Goal: Information Seeking & Learning: Find specific fact

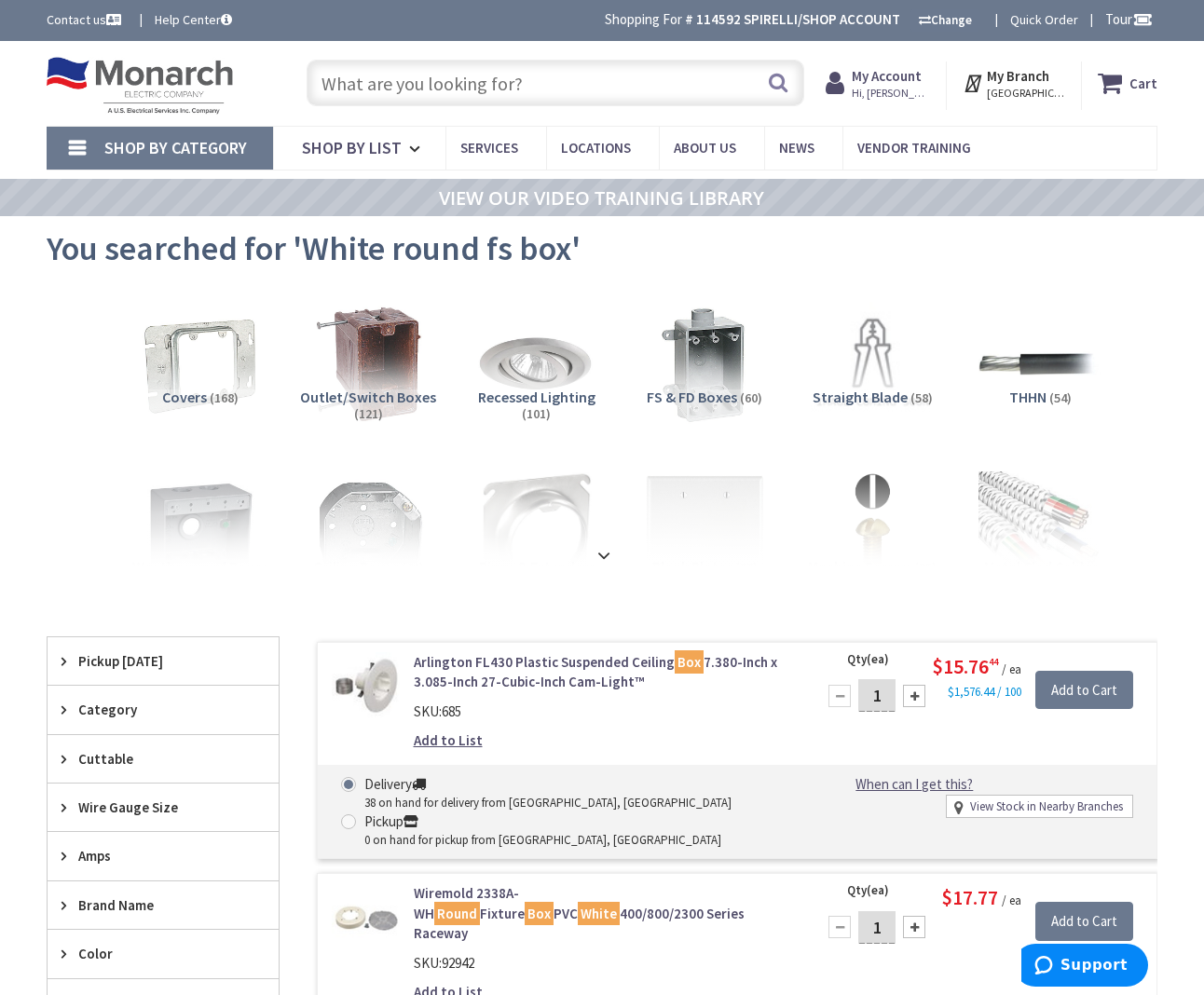
scroll to position [-1, 0]
drag, startPoint x: 538, startPoint y: 96, endPoint x: 506, endPoint y: 85, distance: 33.8
click at [538, 96] on input "text" at bounding box center [555, 82] width 497 height 46
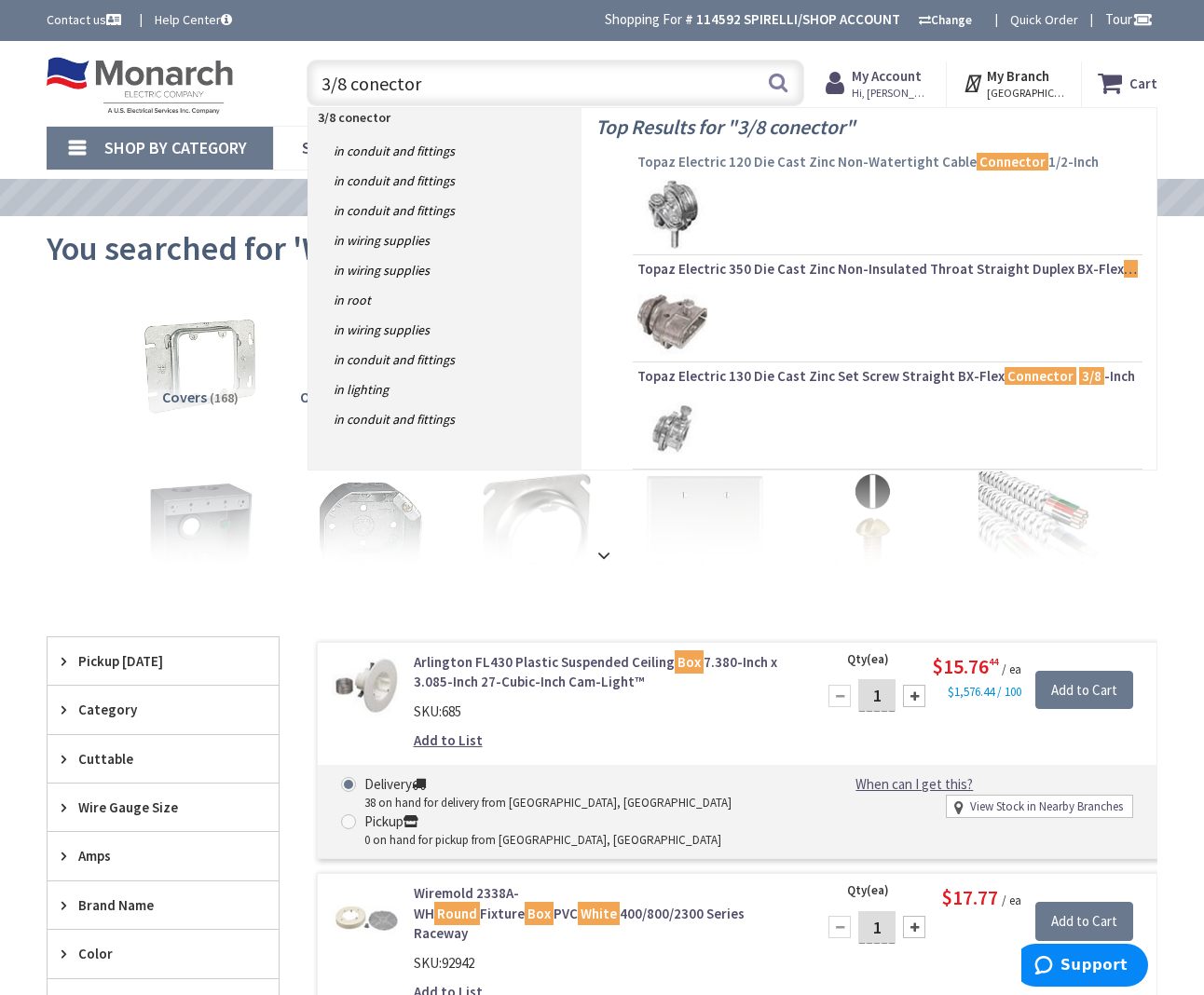
type input "3/8 conector"
click at [723, 160] on span "Topaz Electric 120 Die Cast Zinc Non-Watertight Cable Connector 1/2-Inch" at bounding box center [888, 162] width 500 height 19
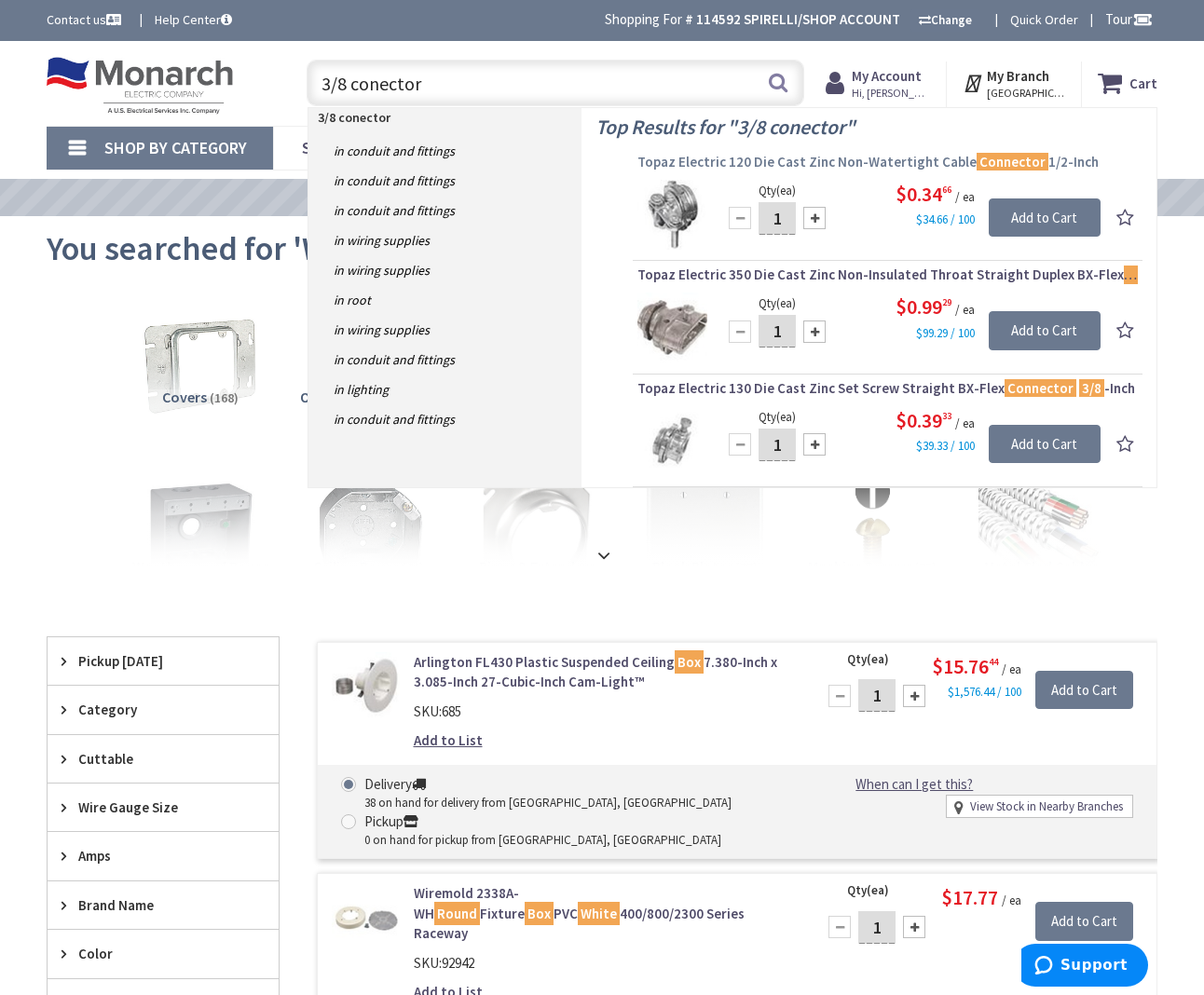
click at [724, 159] on span "Topaz Electric 120 Die Cast Zinc Non-Watertight Cable Connector 1/2-Inch" at bounding box center [888, 162] width 500 height 19
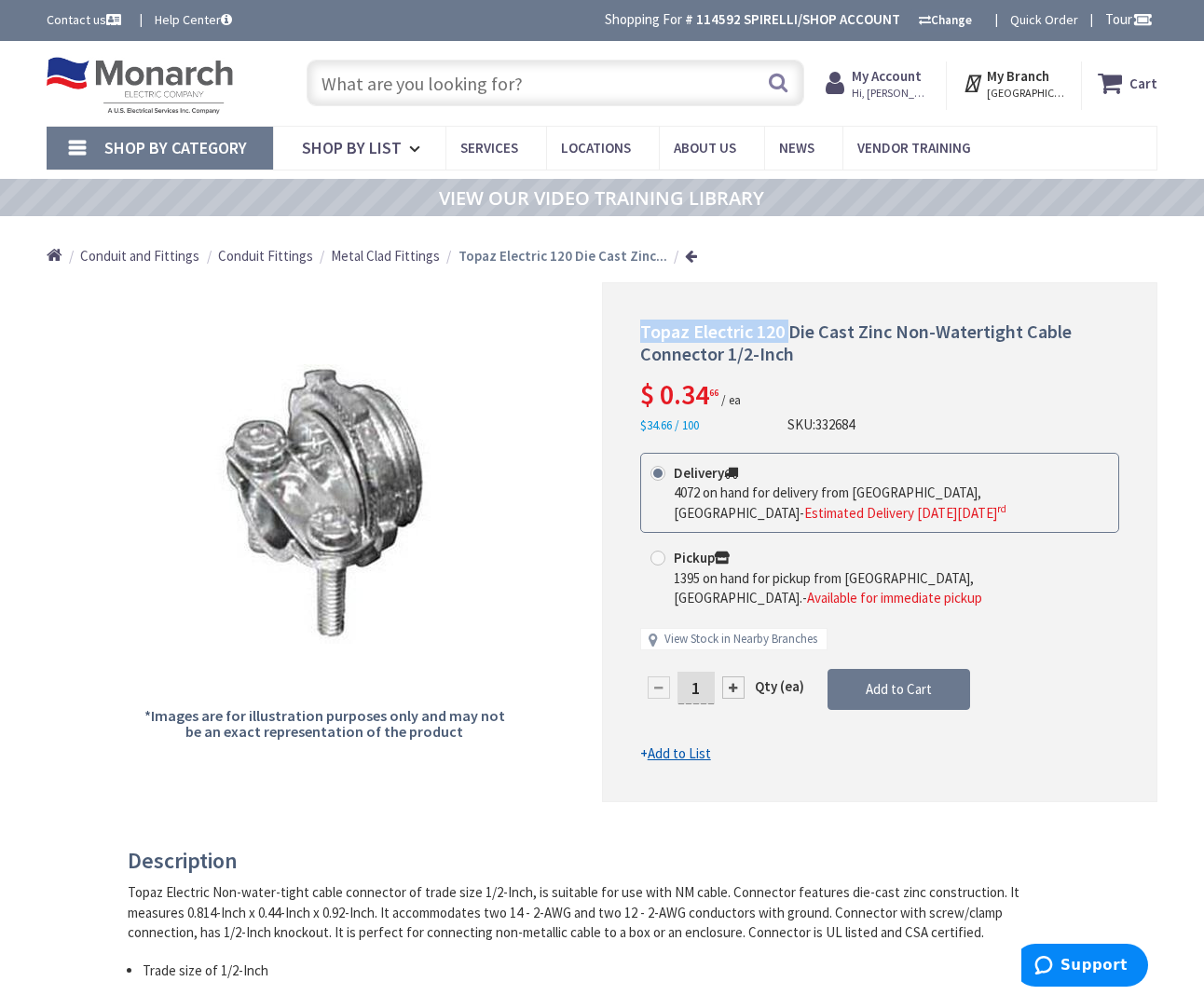
drag, startPoint x: 639, startPoint y: 326, endPoint x: 789, endPoint y: 329, distance: 150.0
click at [789, 329] on span "Topaz Electric 120 Die Cast Zinc Non-Watertight Cable Connector 1/2-Inch" at bounding box center [855, 342] width 431 height 45
copy span "Topaz Electric 120"
click at [530, 81] on input "text" at bounding box center [555, 82] width 497 height 46
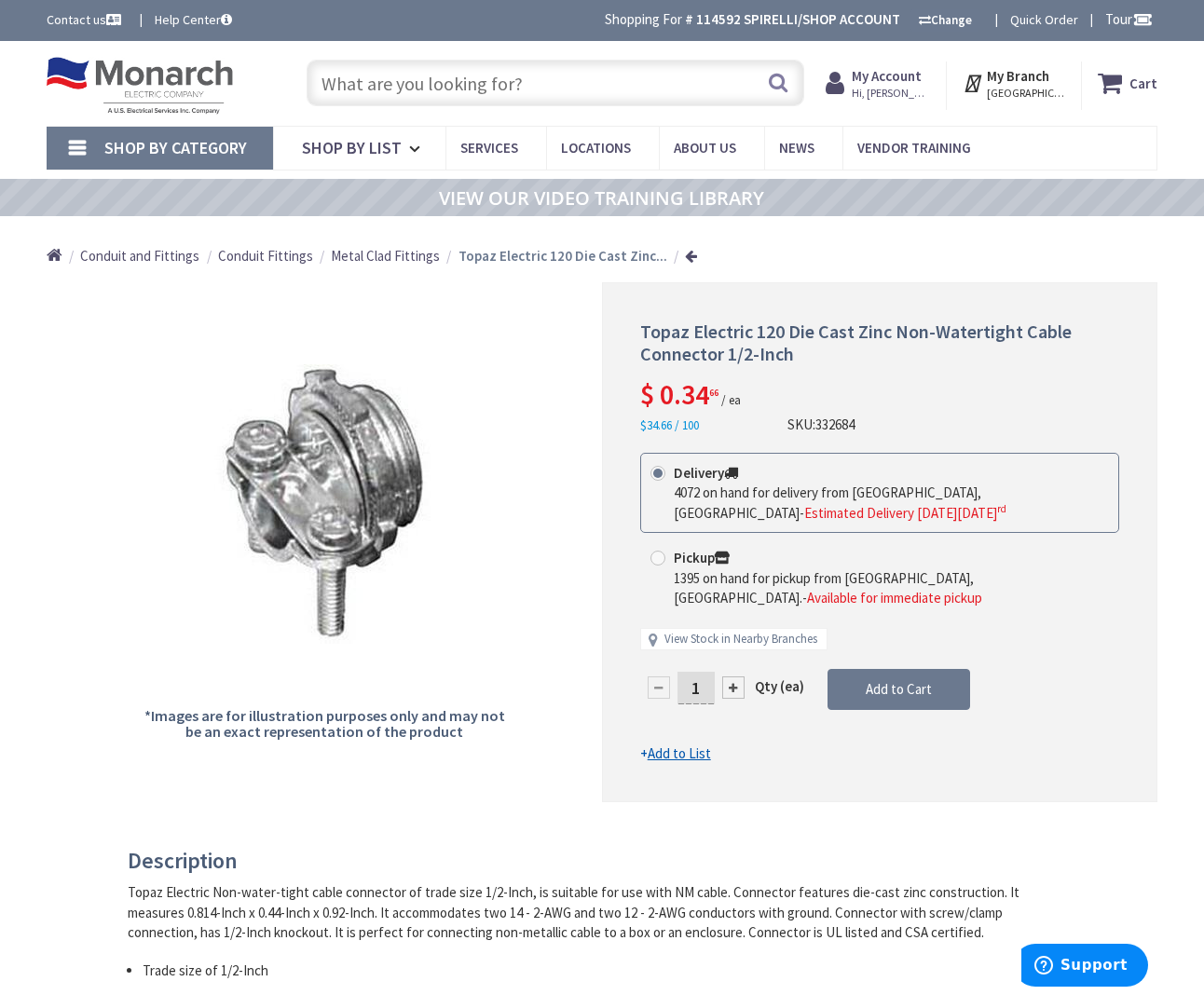
scroll to position [0, 0]
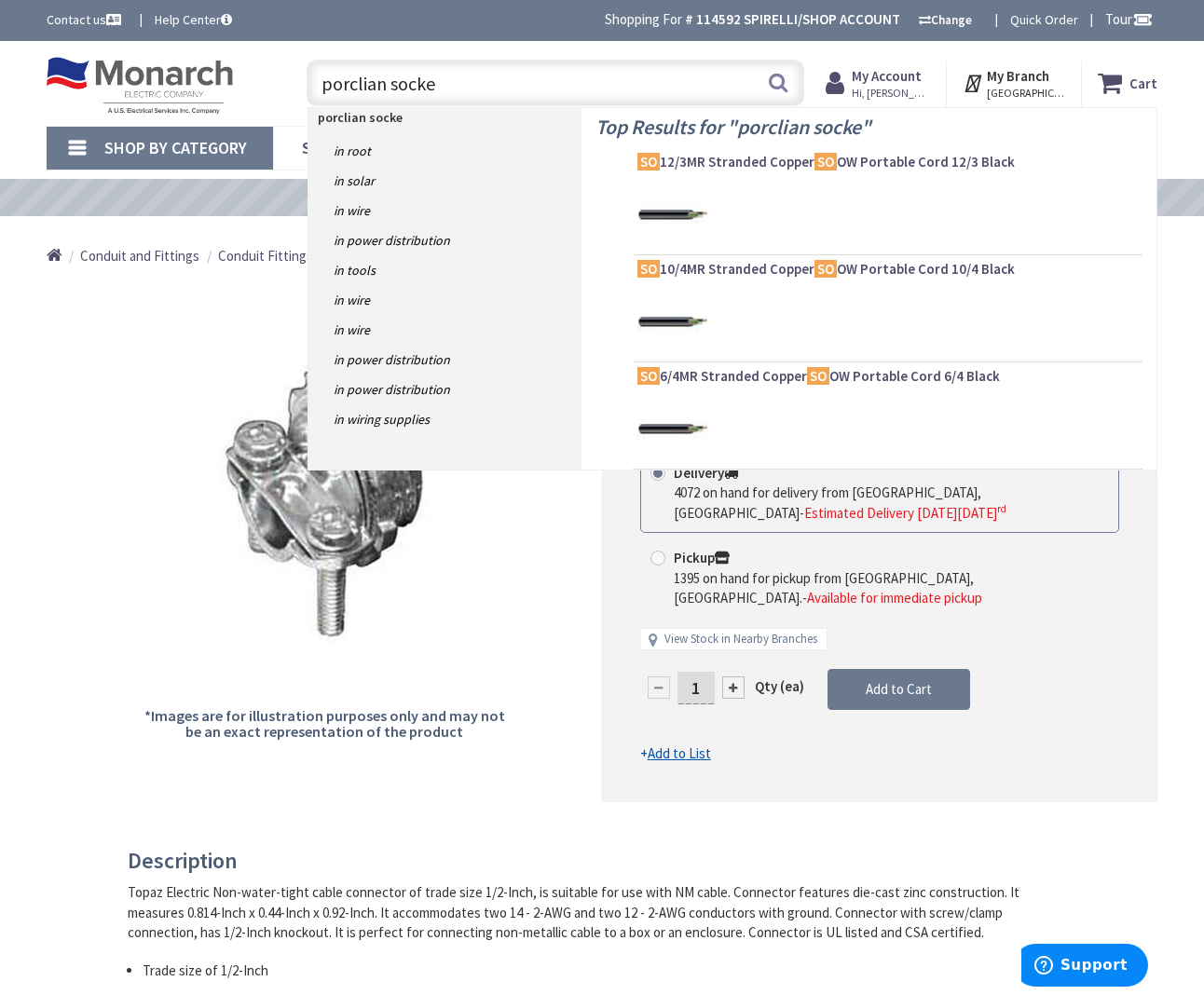
type input "porclian socket"
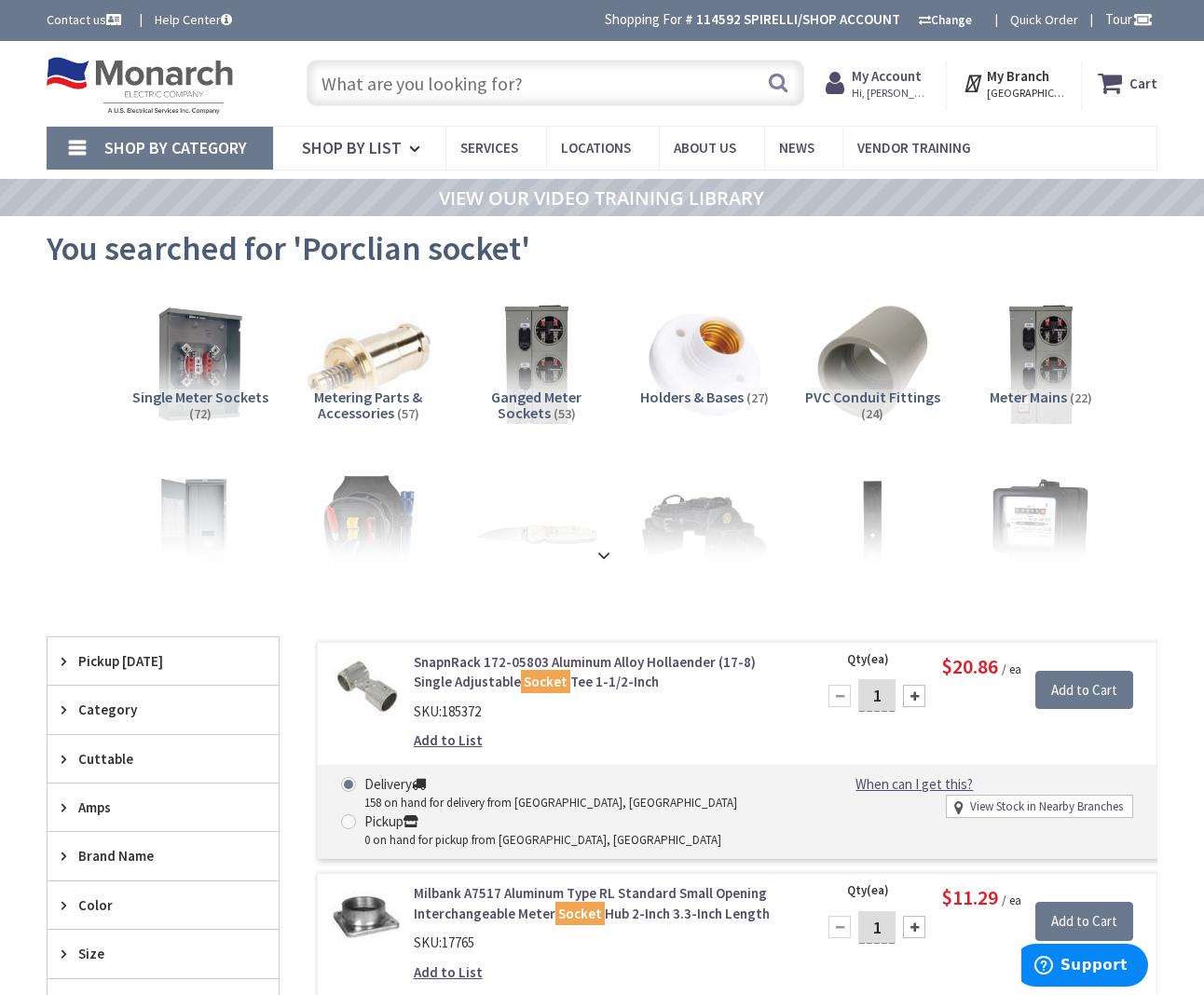
click at [393, 87] on input "text" at bounding box center [555, 82] width 497 height 46
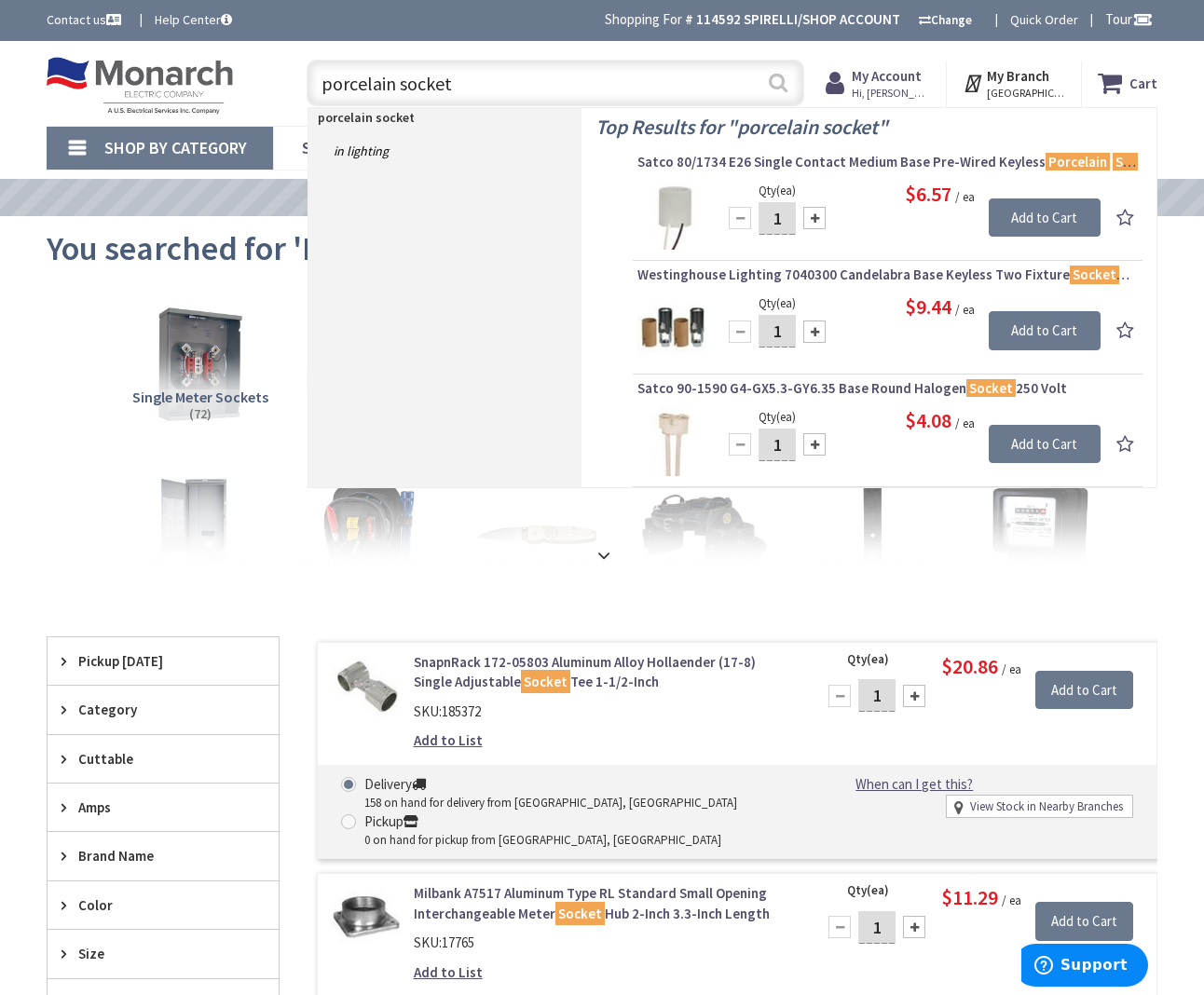
type input "porcelain socket"
click at [779, 81] on button "Search" at bounding box center [778, 82] width 25 height 42
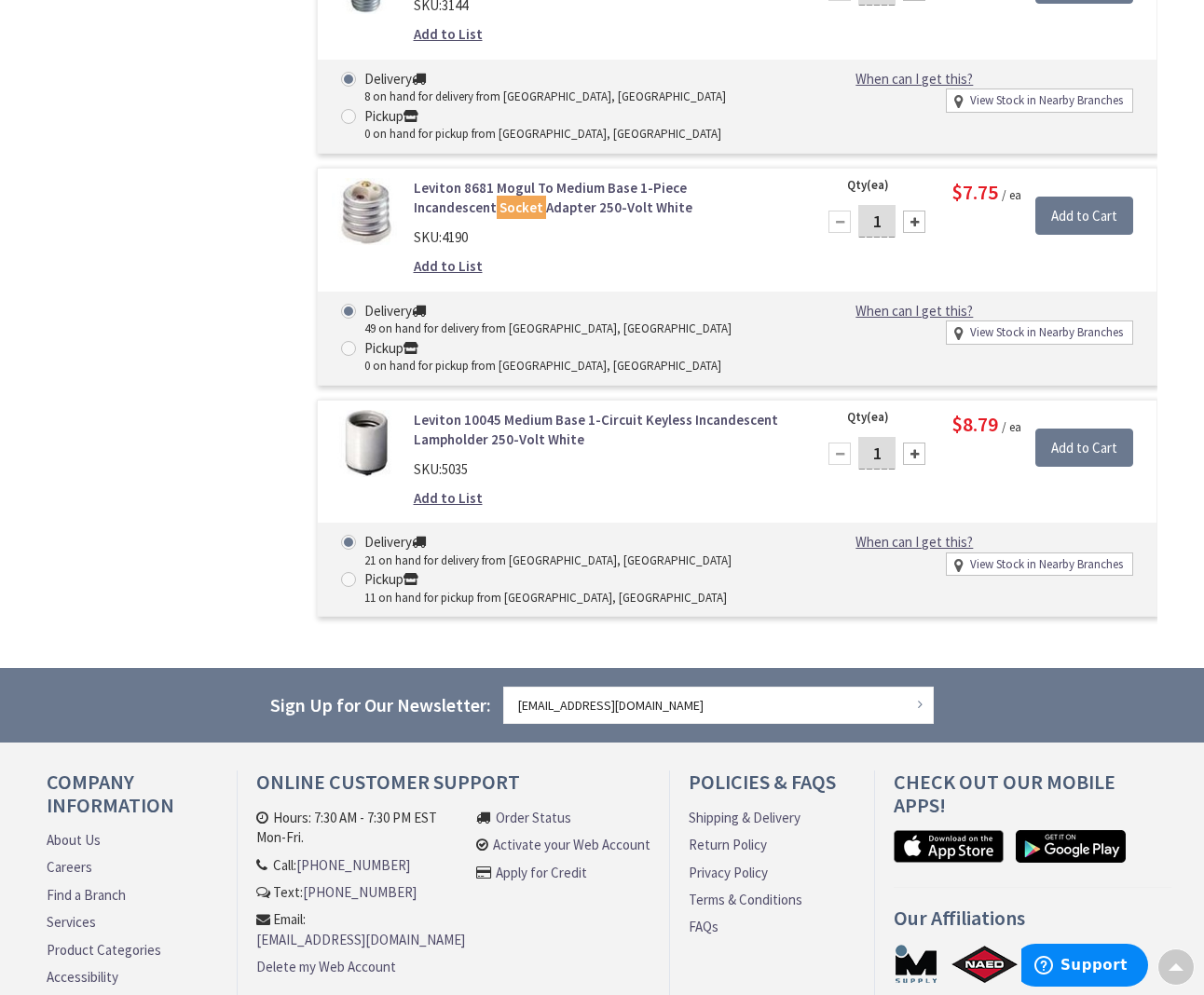
scroll to position [1306, 0]
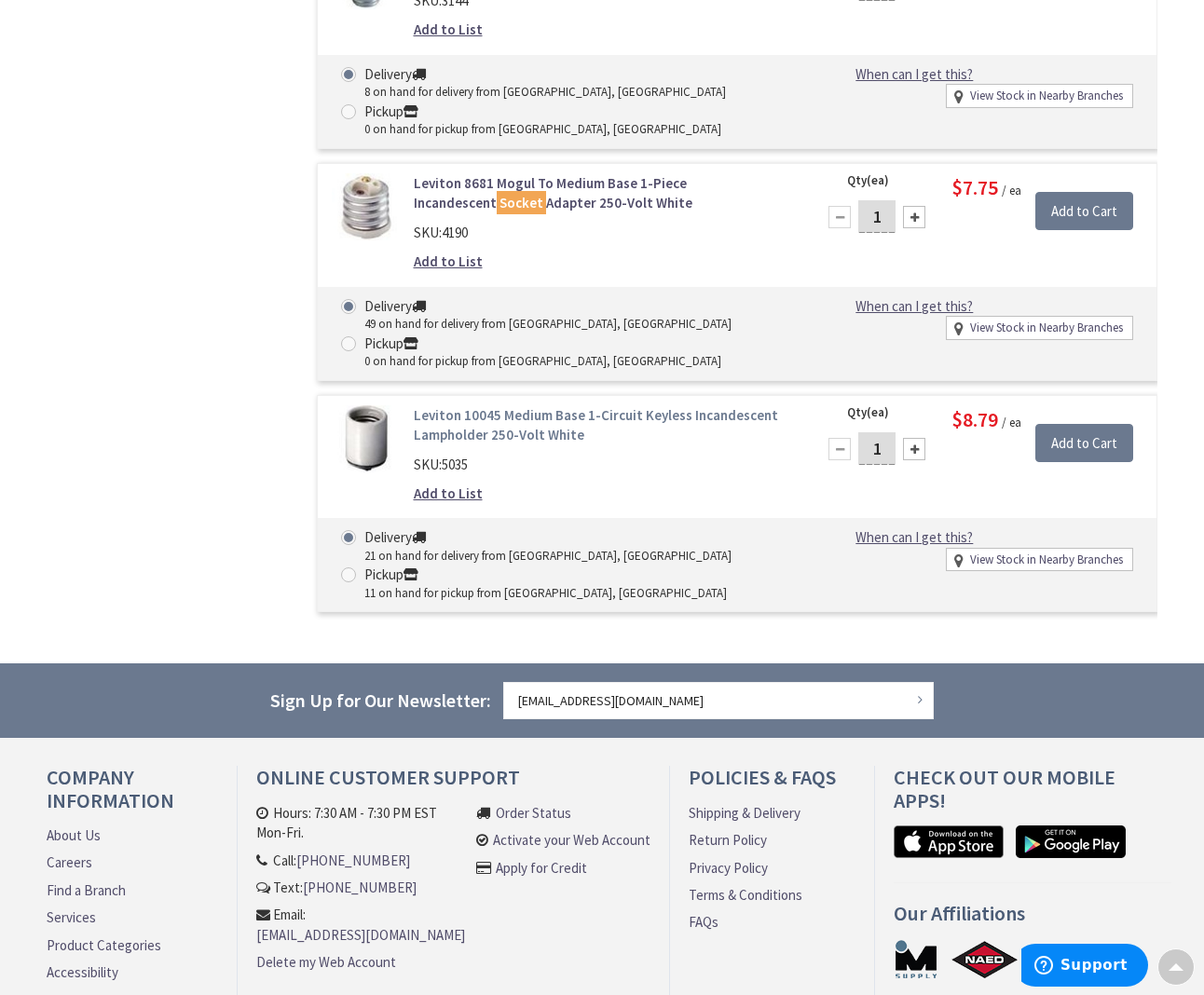
click at [473, 406] on link "Leviton 10045 Medium Base 1-Circuit Keyless Incandescent Lampholder 250-Volt Wh…" at bounding box center [603, 425] width 380 height 40
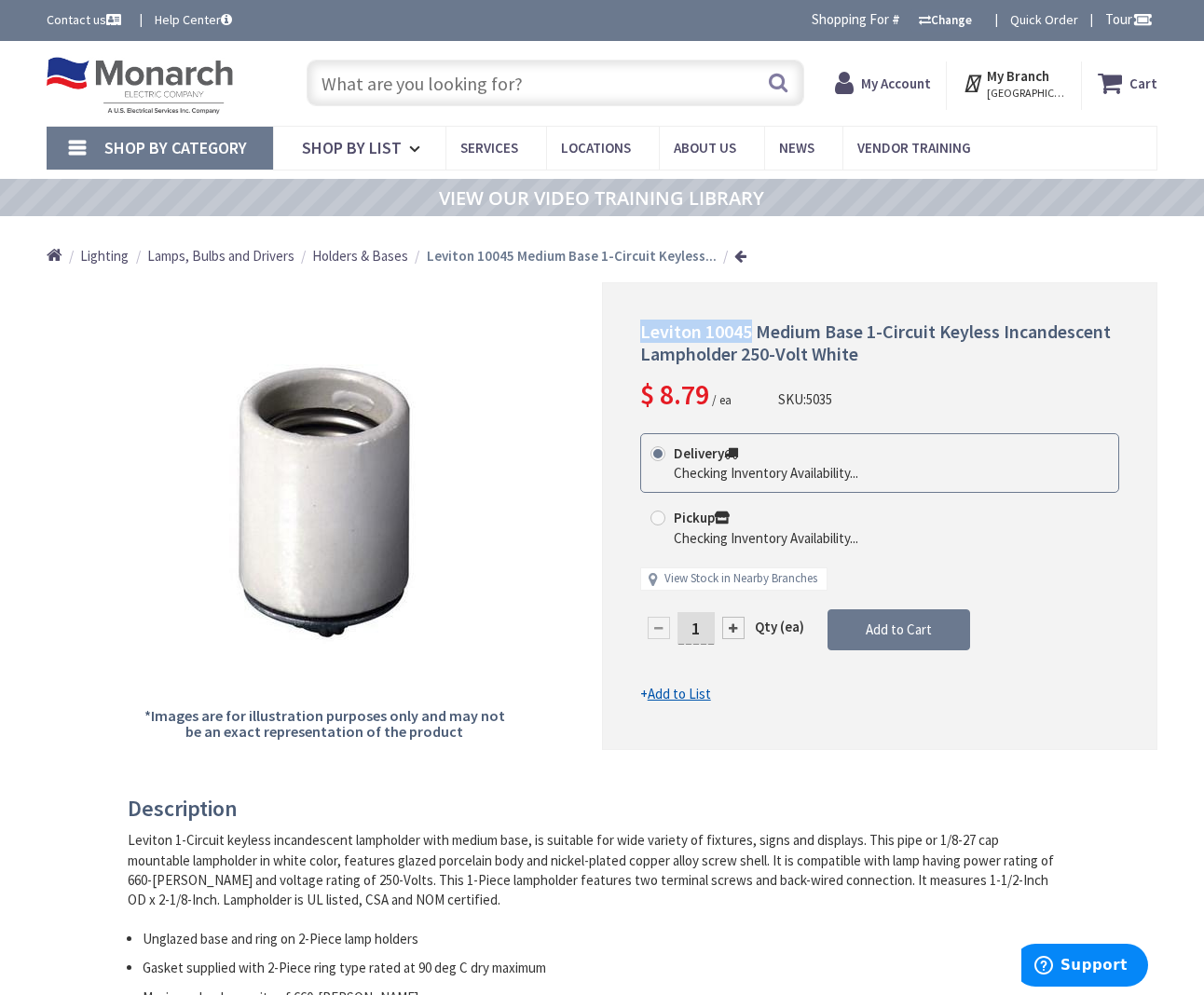
drag, startPoint x: 639, startPoint y: 329, endPoint x: 748, endPoint y: 339, distance: 109.5
click at [748, 339] on span "Leviton 10045 Medium Base 1-Circuit Keyless Incandescent Lampholder 250-Volt Wh…" at bounding box center [875, 342] width 471 height 45
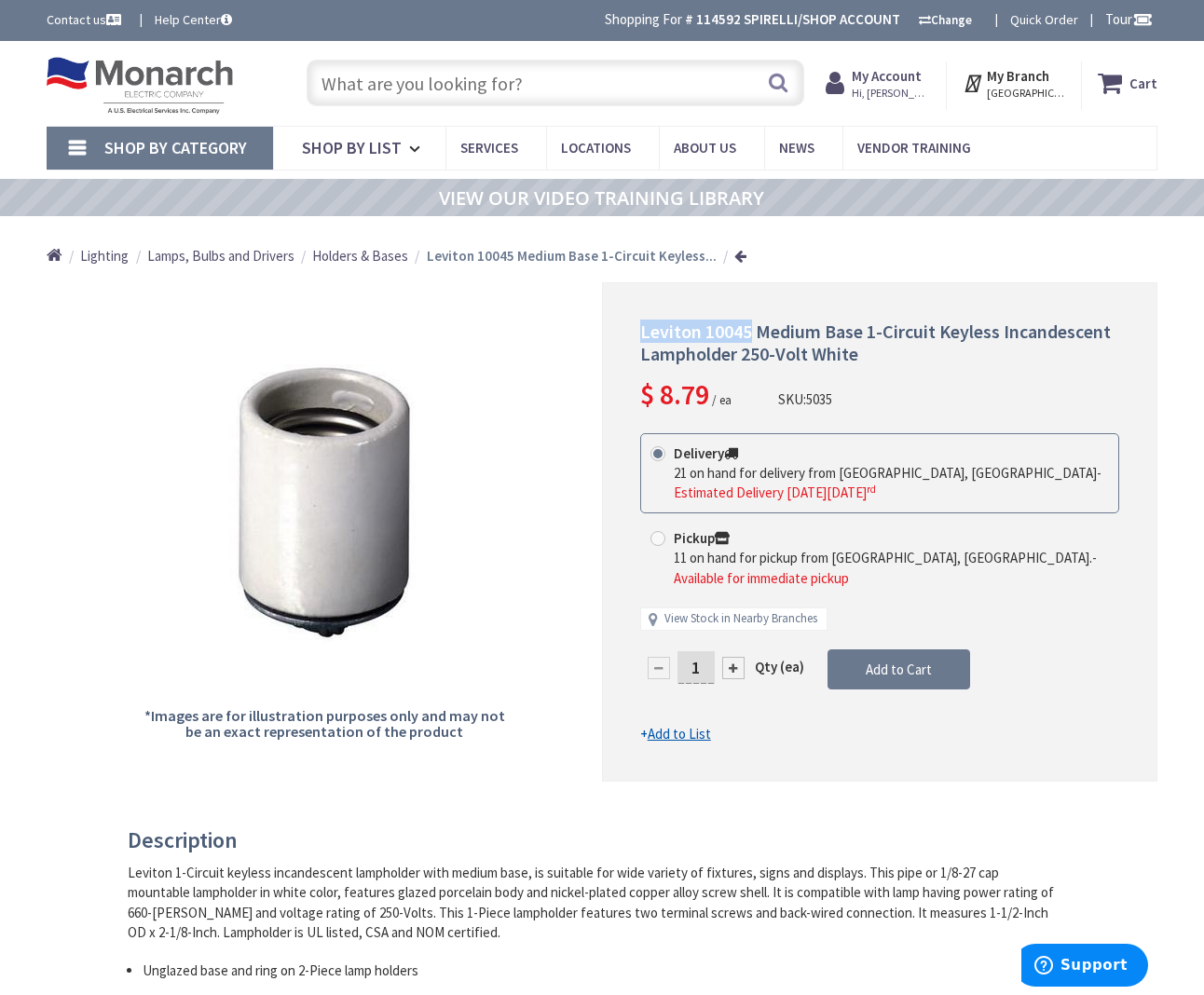
copy span "Leviton 10045"
